Goal: Check status

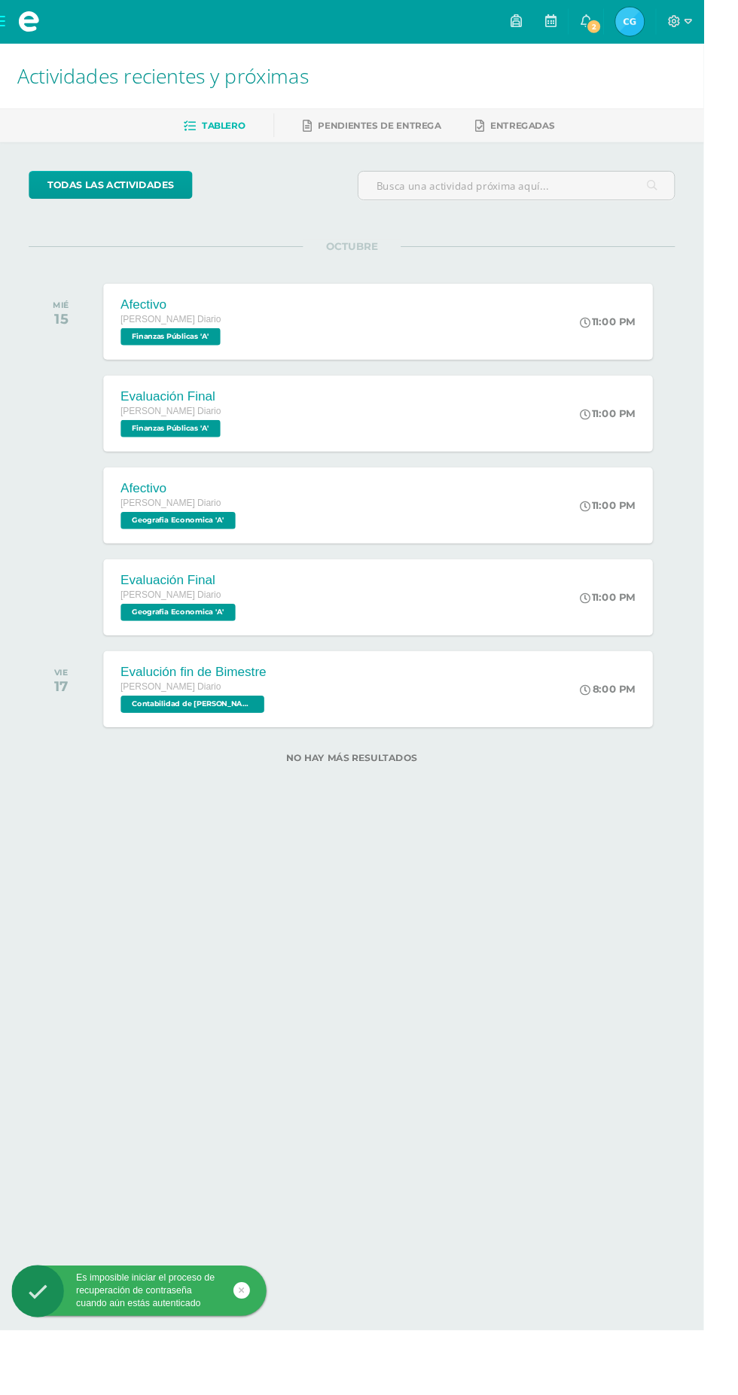
click at [631, 21] on span "2" at bounding box center [622, 28] width 17 height 17
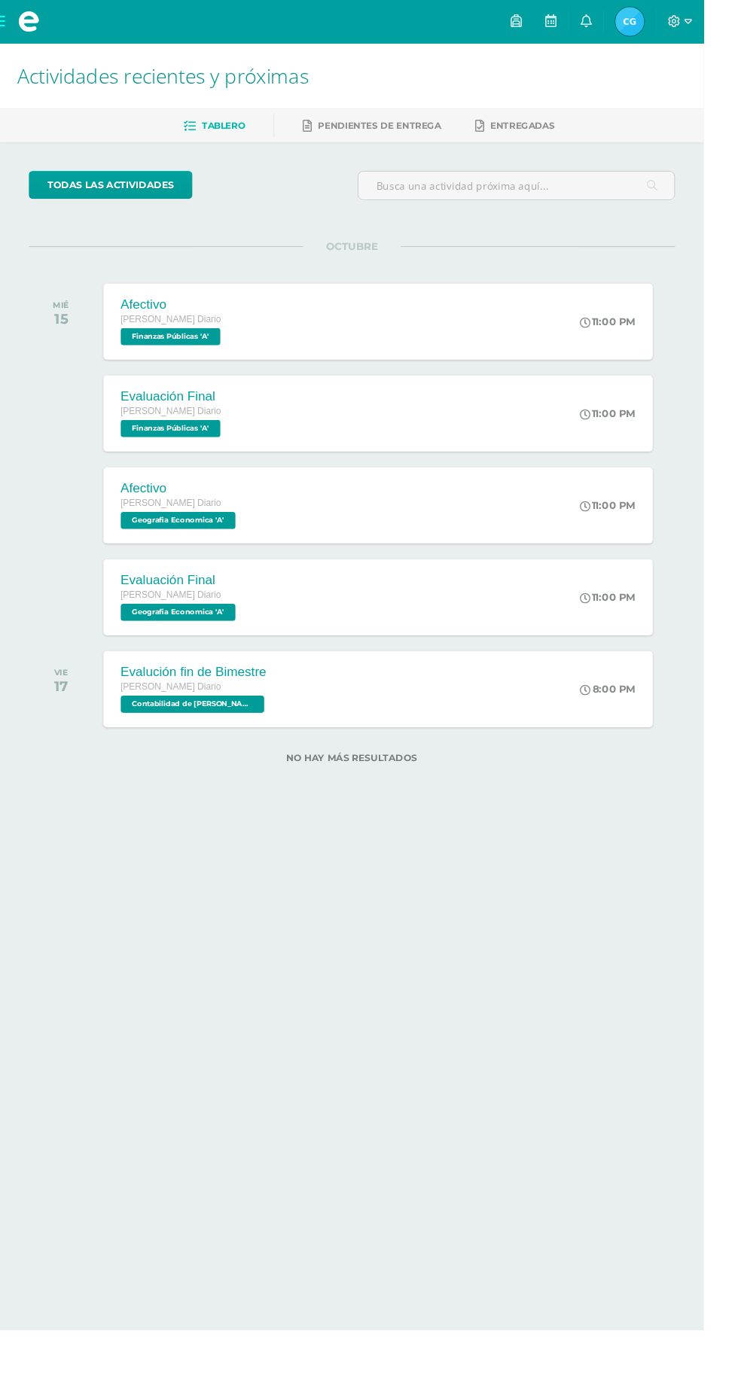
click at [678, 22] on span "[PERSON_NAME] de los Angeles Mi Perfil" at bounding box center [660, 23] width 36 height 30
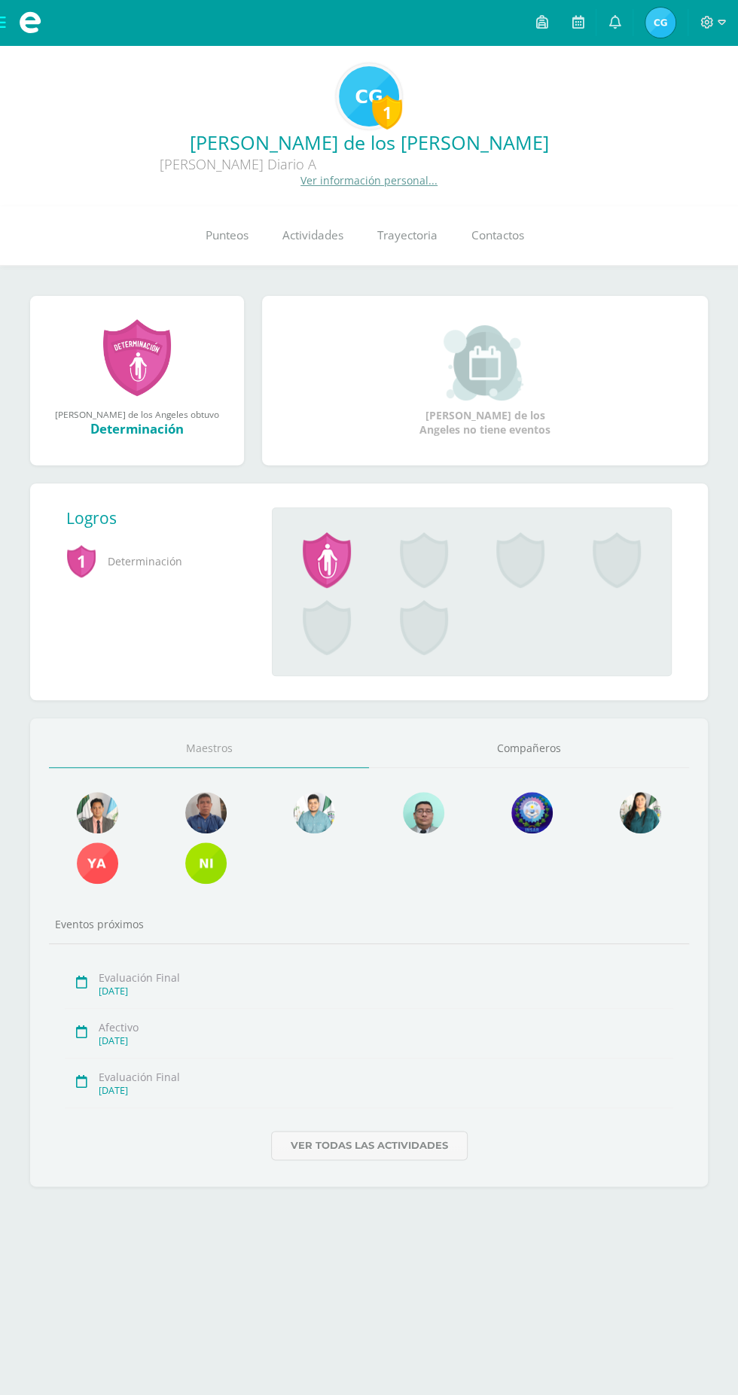
click at [208, 241] on span "Punteos" at bounding box center [227, 235] width 43 height 16
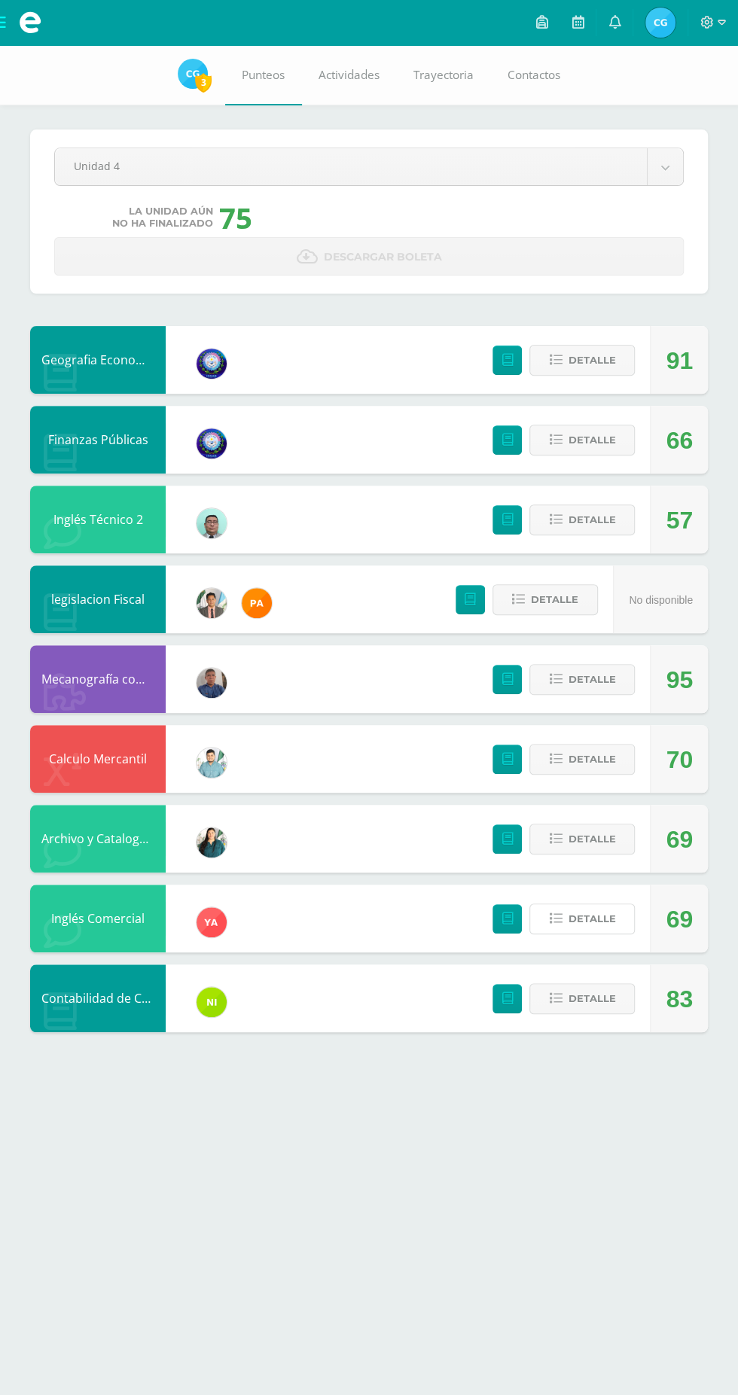
click at [572, 917] on span "Detalle" at bounding box center [591, 919] width 47 height 28
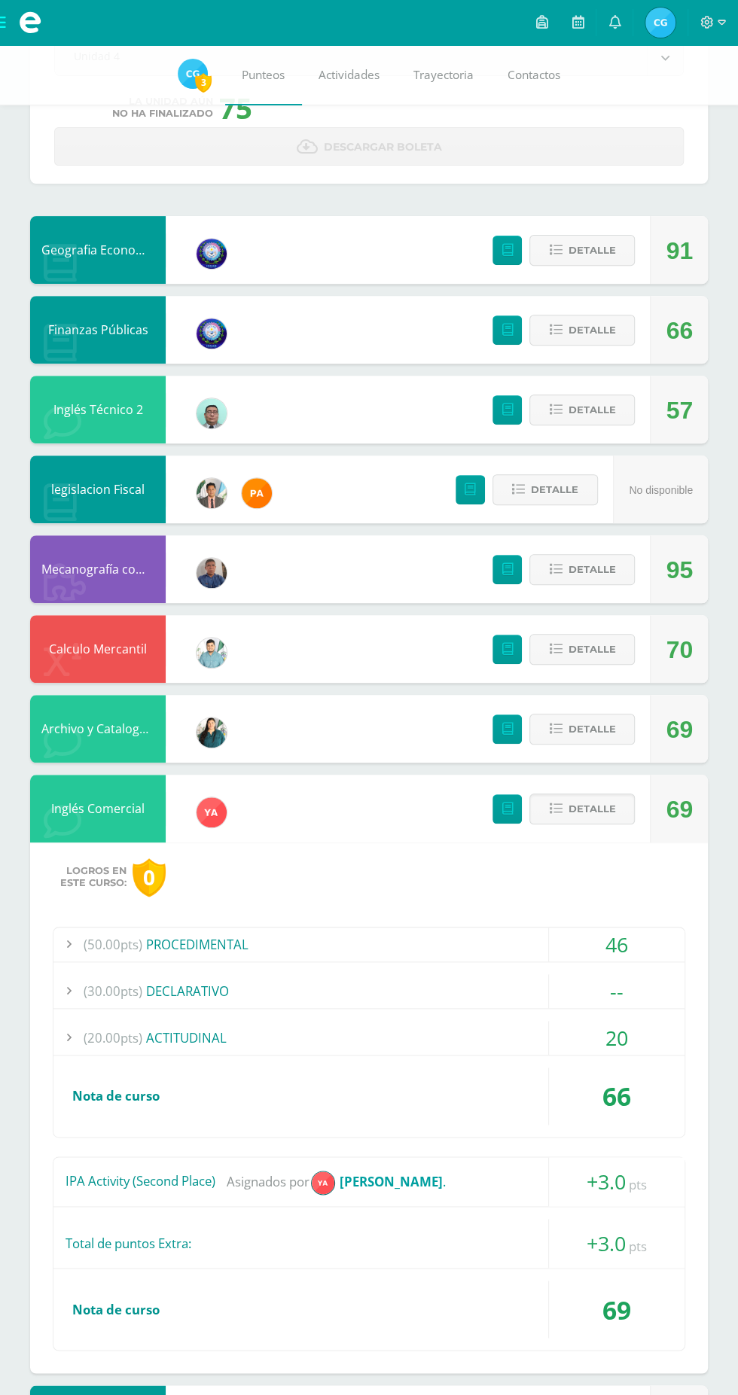
scroll to position [148, 0]
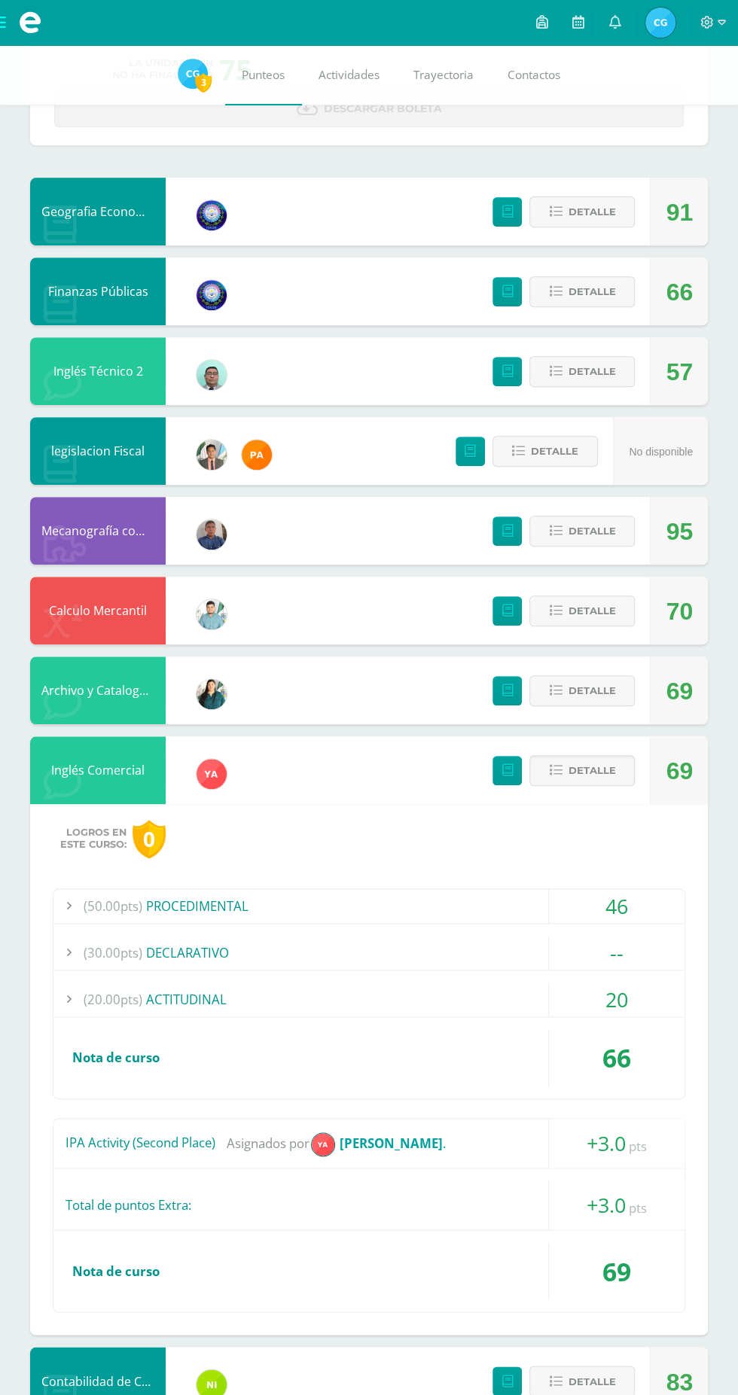
click at [109, 901] on span "(50.00pts)" at bounding box center [113, 906] width 59 height 34
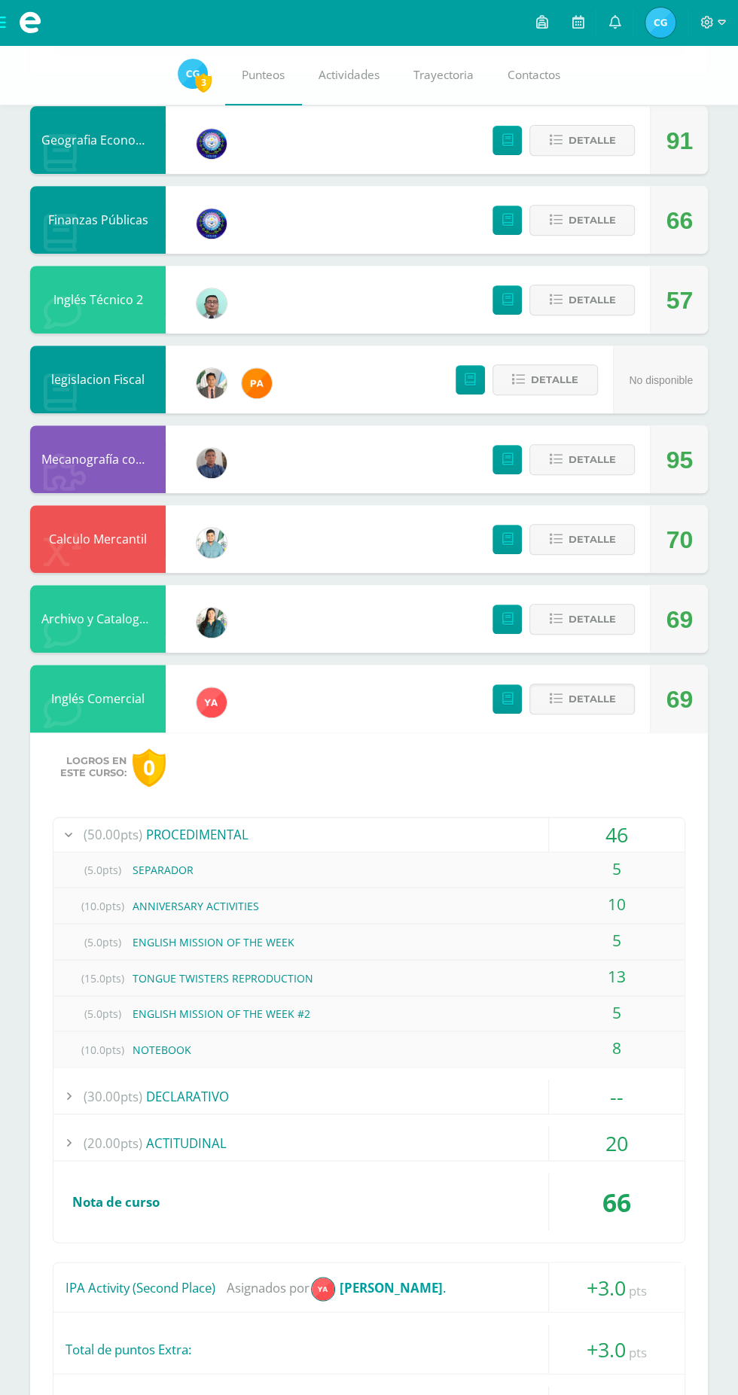
scroll to position [298, 0]
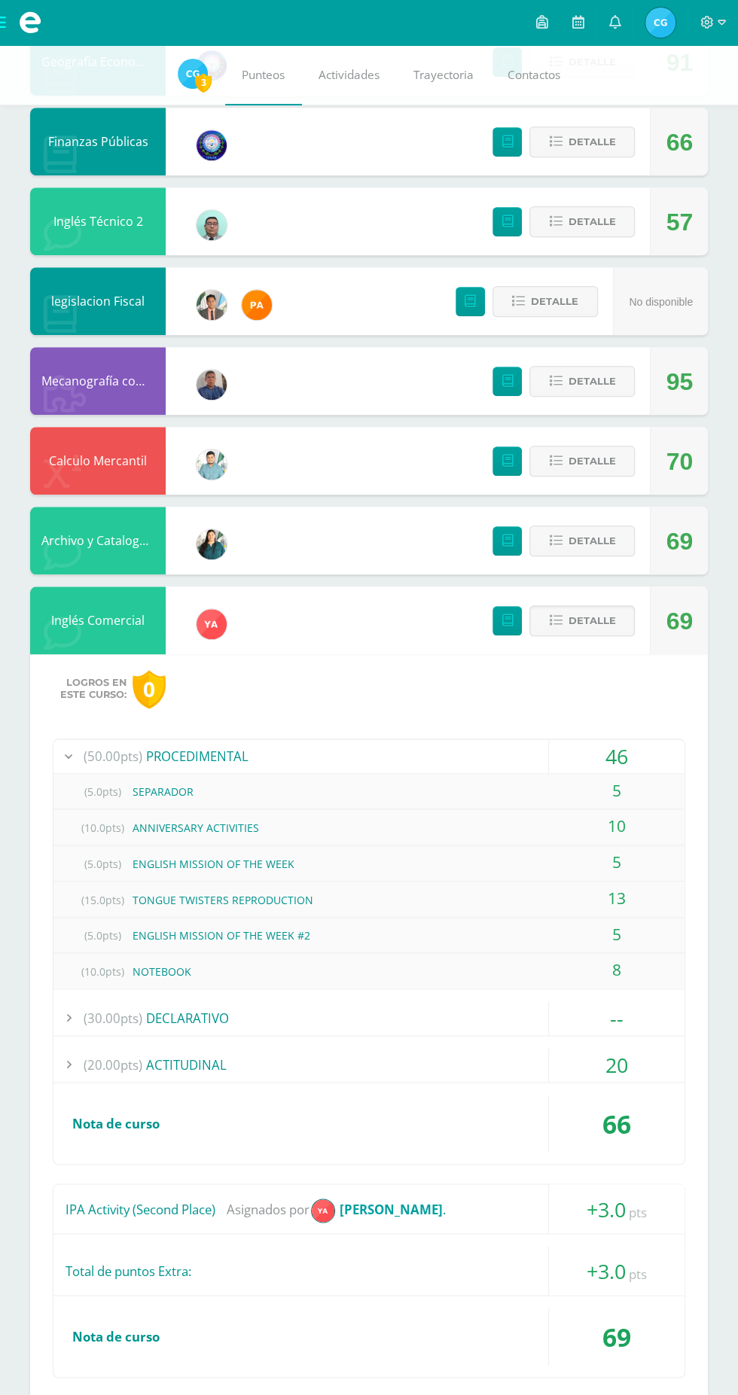
click at [588, 624] on span "Detalle" at bounding box center [591, 621] width 47 height 28
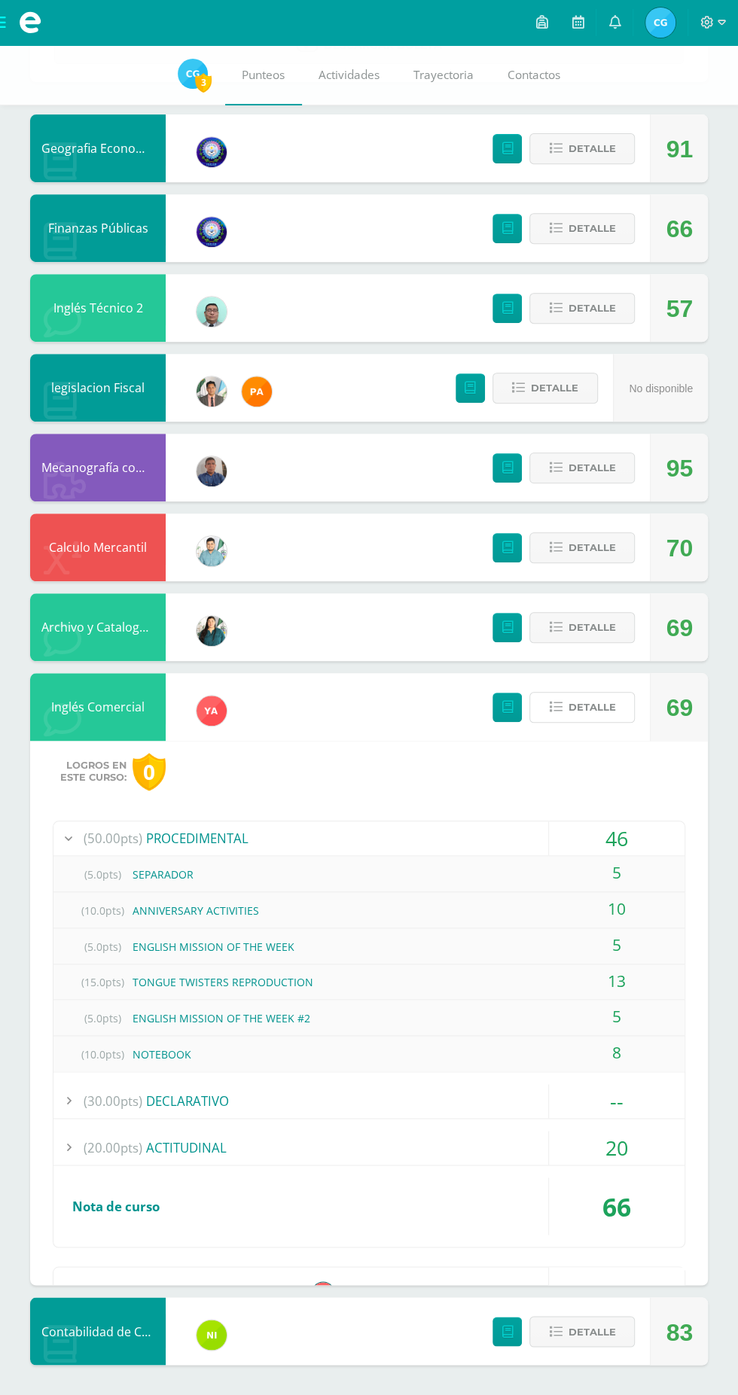
scroll to position [0, 0]
